Goal: Task Accomplishment & Management: Complete application form

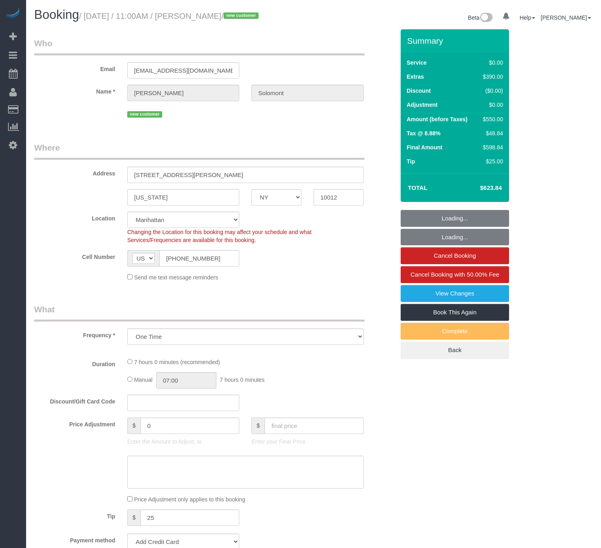
select select "NY"
select select "string:stripe-pm_1S4eHK4VGloSiKo768nkC31s"
select select "1"
select select "number:56"
select select "number:90"
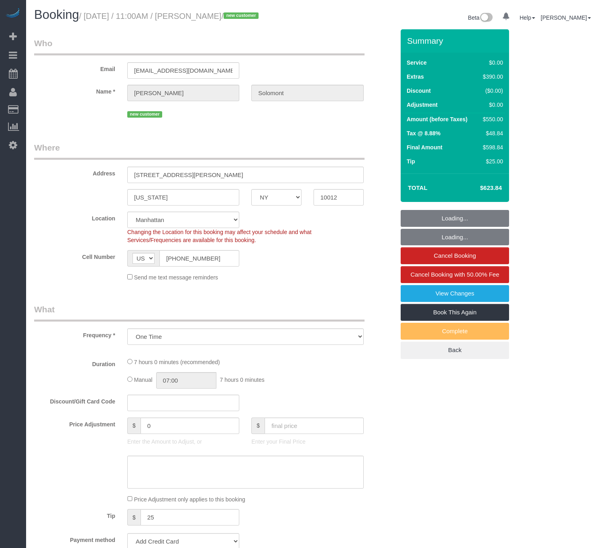
select select "number:15"
select select "number:7"
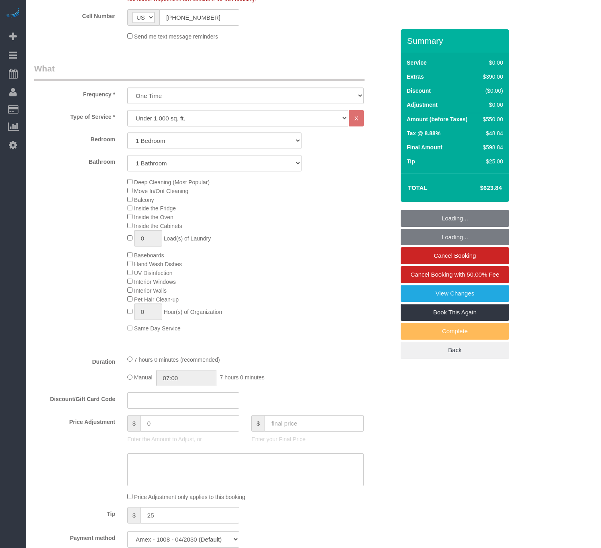
select select "object:1003"
select select "spot1"
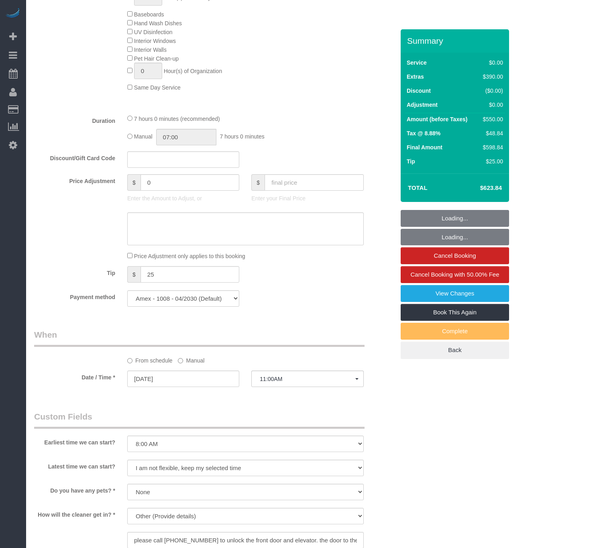
select select "1"
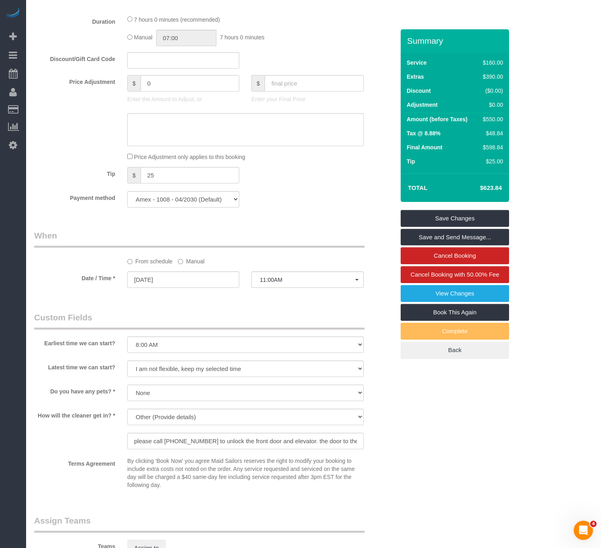
scroll to position [602, 0]
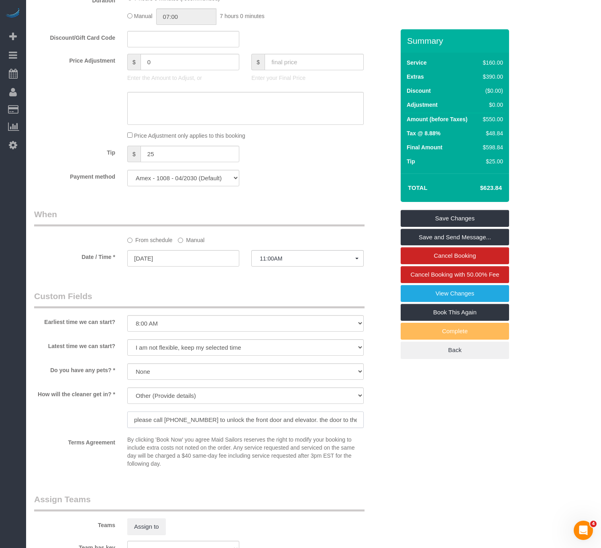
click at [332, 428] on input "please call [PHONE_NUMBER] to unlock the front door and elevator. the door to t…" at bounding box center [245, 419] width 236 height 16
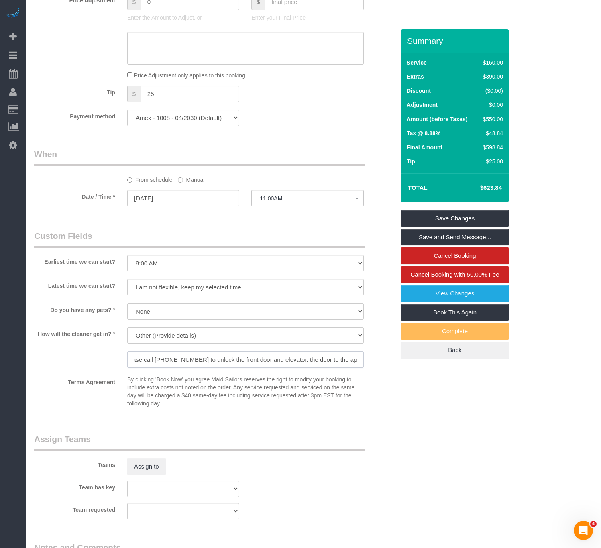
click at [278, 368] on input "please call [PHONE_NUMBER] to unlock the front door and elevator. the door to t…" at bounding box center [245, 359] width 236 height 16
click at [333, 438] on div "Who Email [EMAIL_ADDRESS][DOMAIN_NAME] Name * [PERSON_NAME] new customer Where …" at bounding box center [214, 48] width 373 height 1362
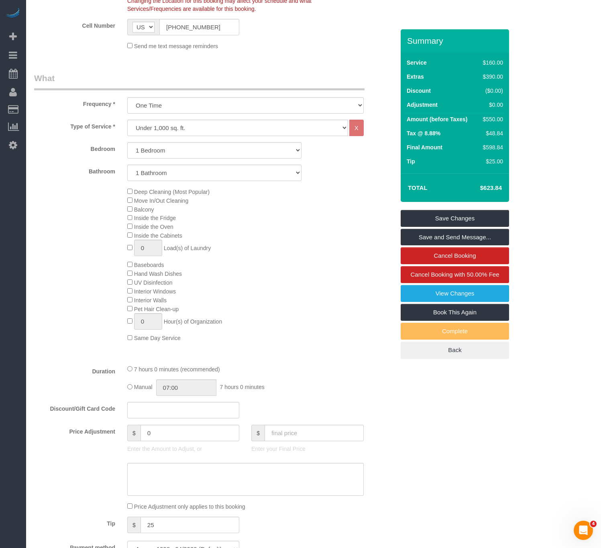
scroll to position [0, 0]
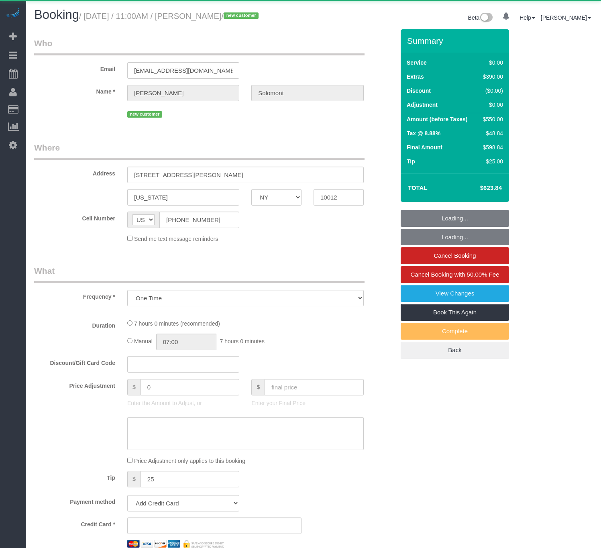
select select "NY"
select select "string:stripe-pm_1S4eHK4VGloSiKo768nkC31s"
select select "number:56"
select select "number:90"
select select "number:15"
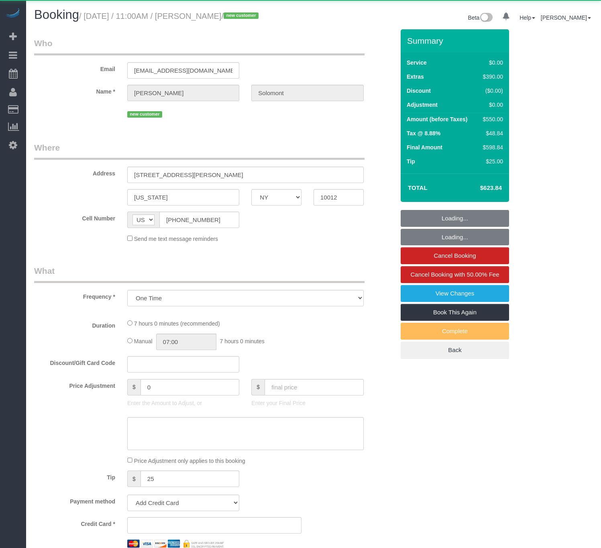
select select "number:7"
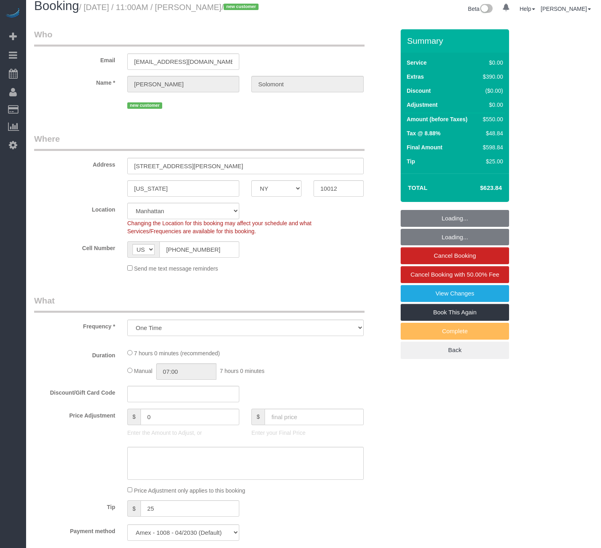
select select "1"
select select "spot1"
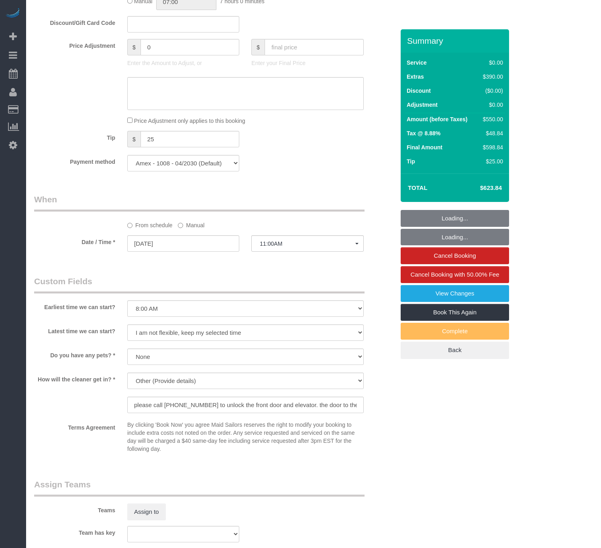
scroll to position [723, 0]
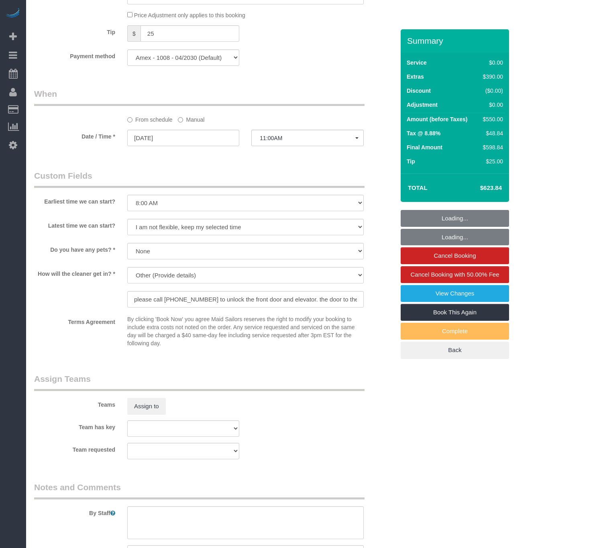
select select "object:1409"
select select "1"
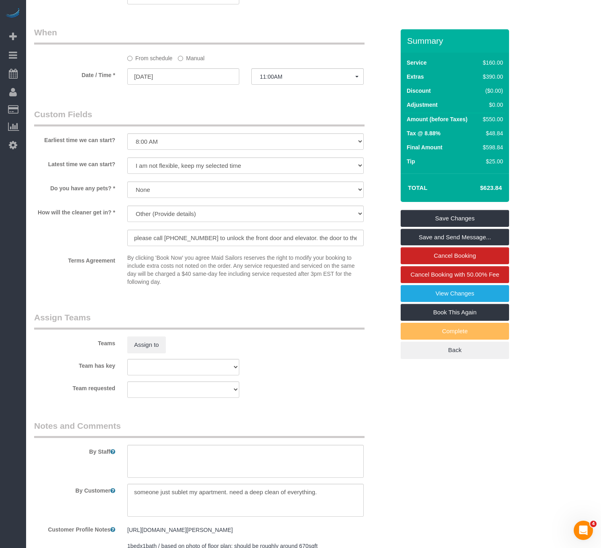
scroll to position [921, 0]
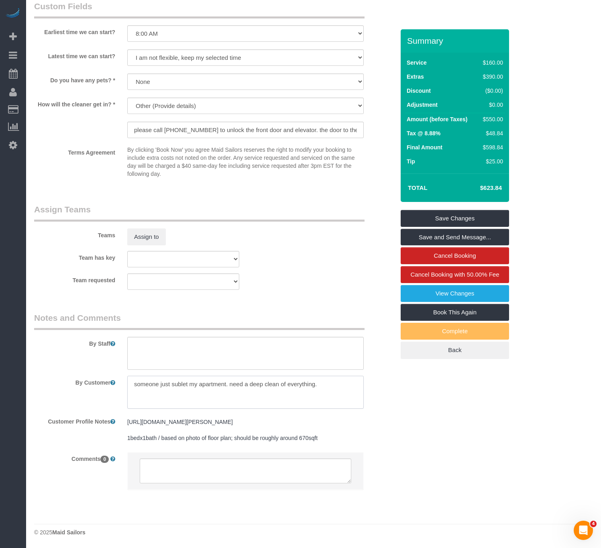
drag, startPoint x: 134, startPoint y: 377, endPoint x: 227, endPoint y: 376, distance: 92.7
click at [227, 376] on textarea at bounding box center [245, 392] width 236 height 33
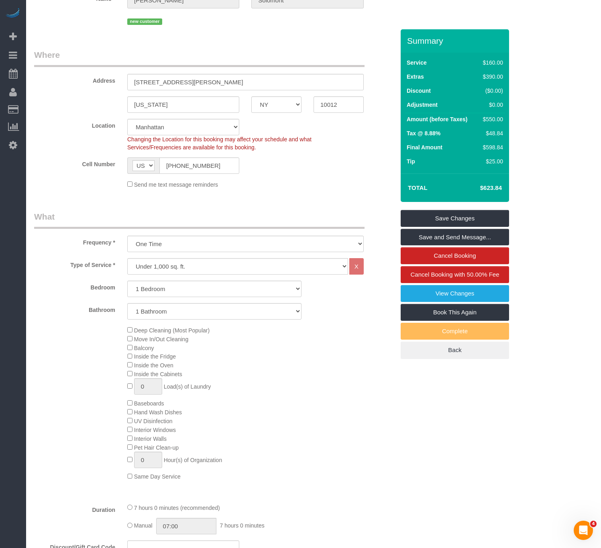
scroll to position [0, 0]
